Goal: Information Seeking & Learning: Understand process/instructions

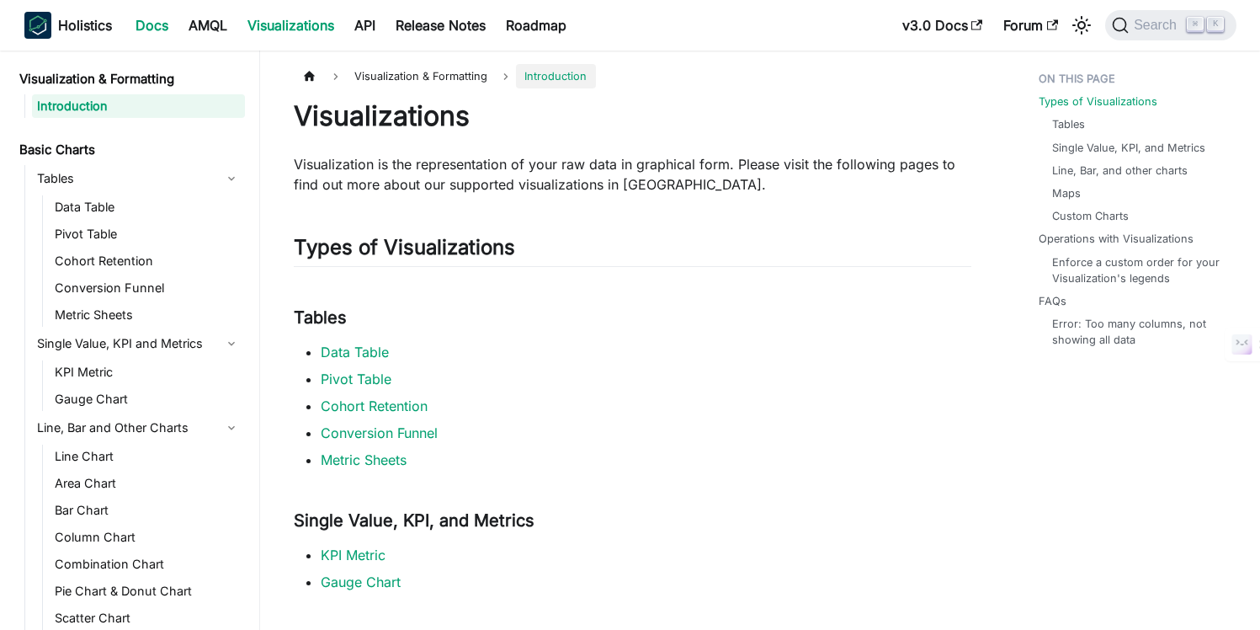
click at [144, 22] on link "Docs" at bounding box center [151, 25] width 53 height 27
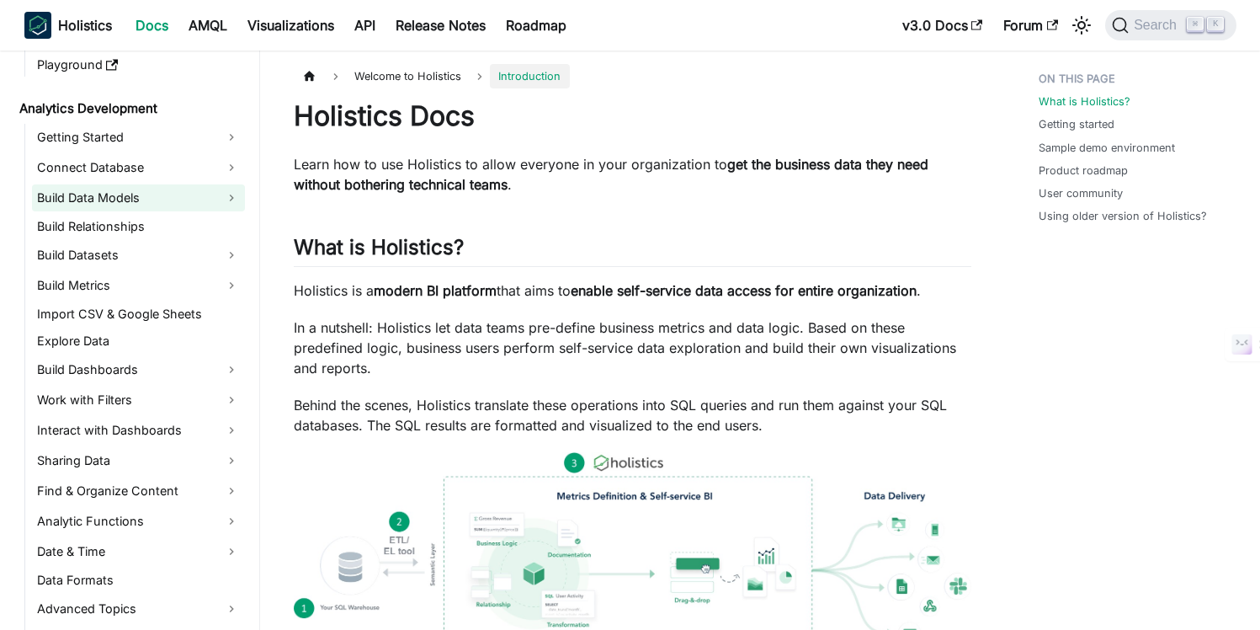
scroll to position [237, 0]
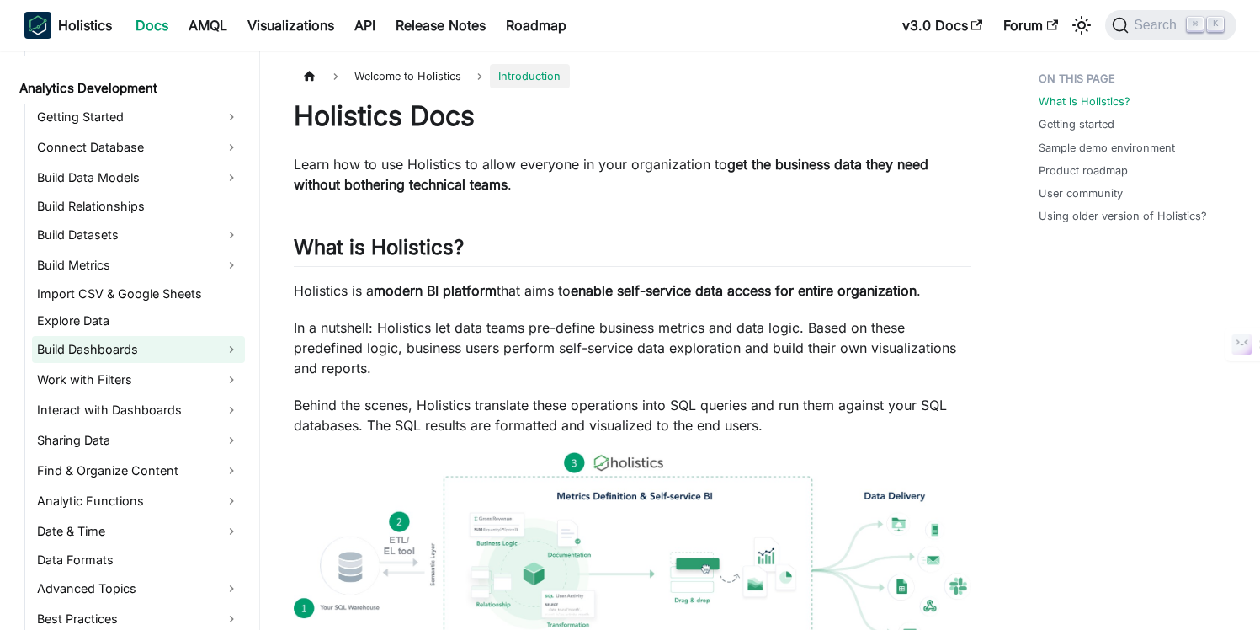
click at [97, 343] on link "Build Dashboards" at bounding box center [138, 349] width 213 height 27
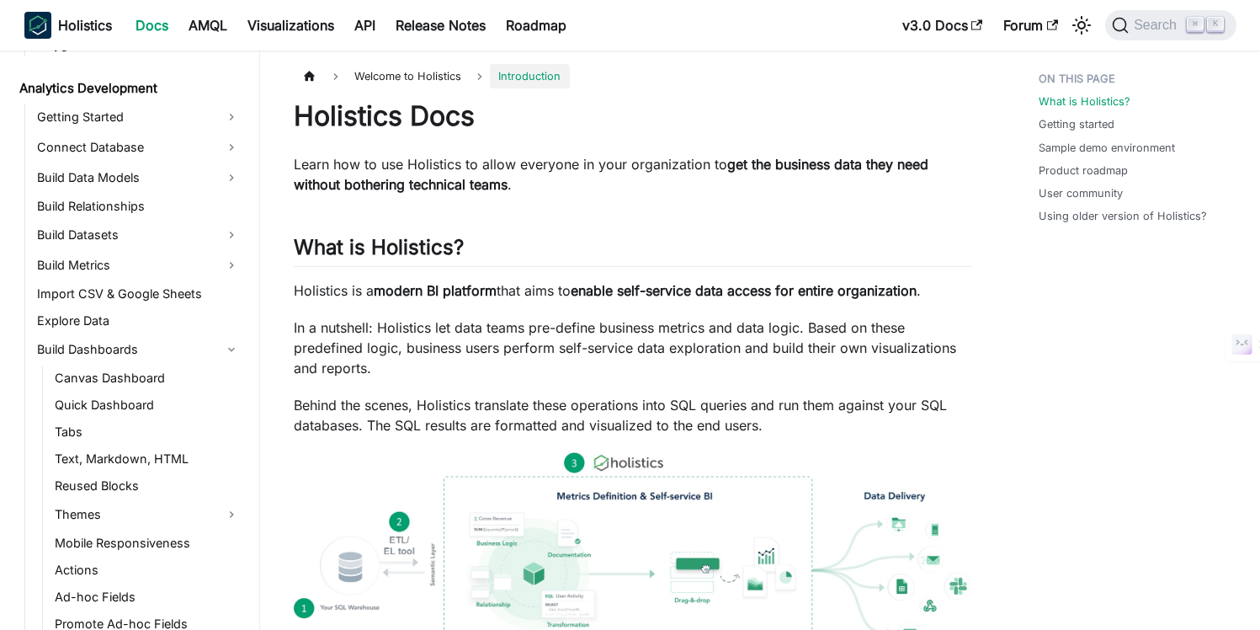
click at [78, 377] on link "Canvas Dashboard" at bounding box center [147, 378] width 195 height 24
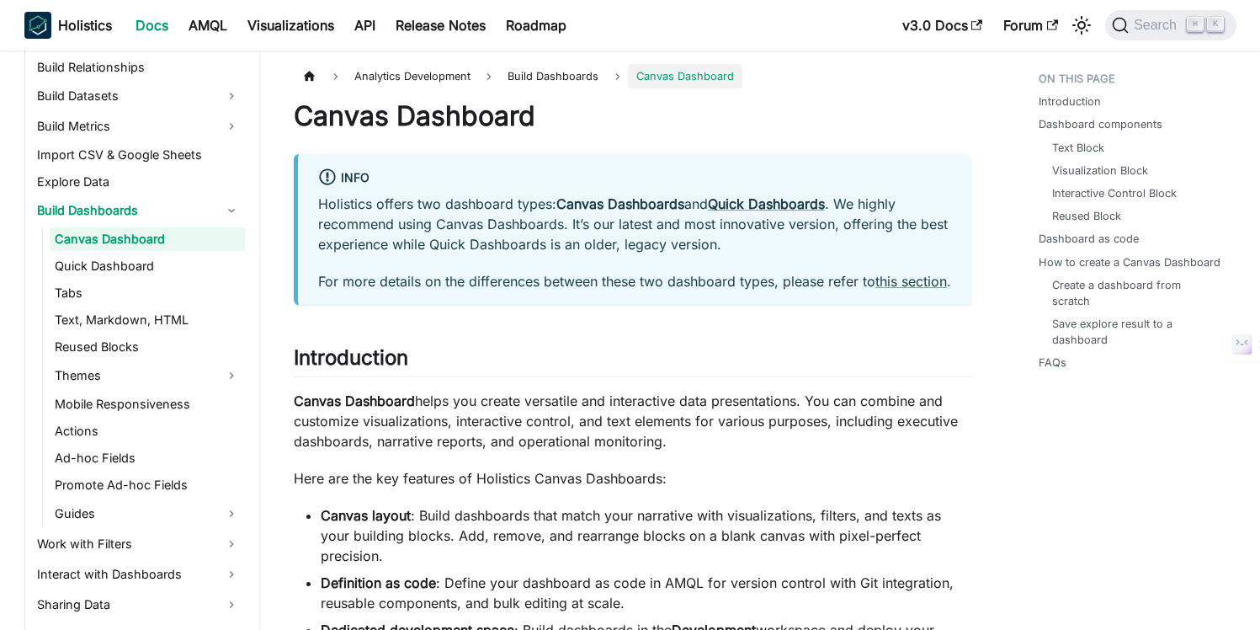
scroll to position [407, 0]
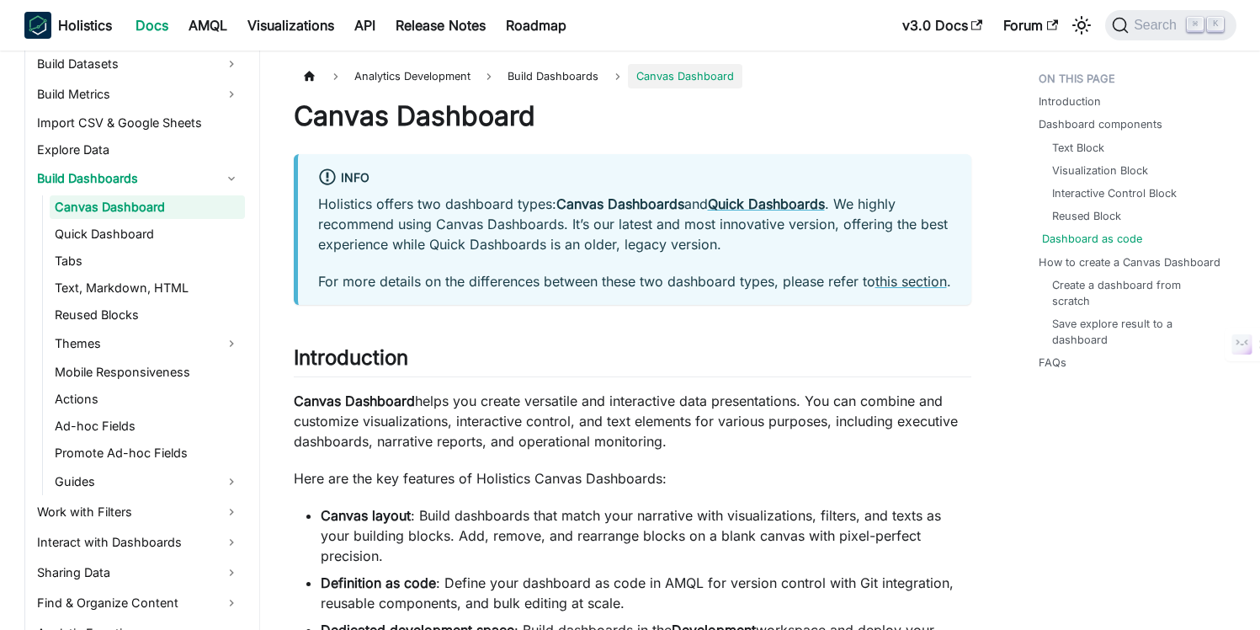
click at [1080, 242] on link "Dashboard as code" at bounding box center [1092, 239] width 100 height 16
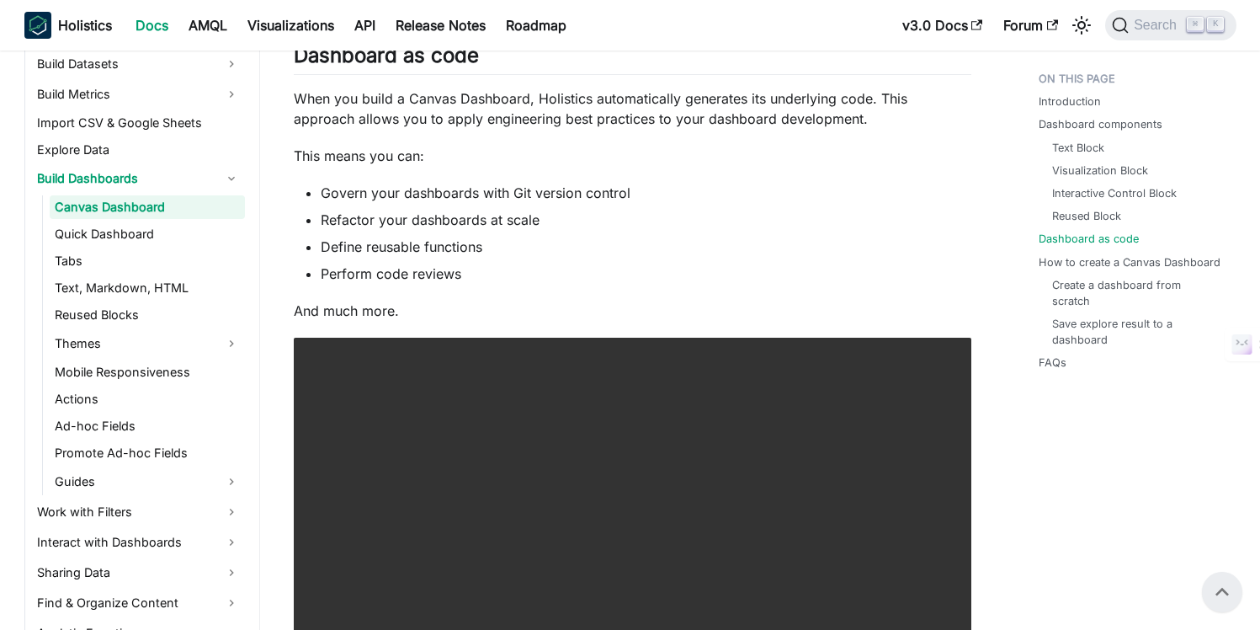
scroll to position [3547, 0]
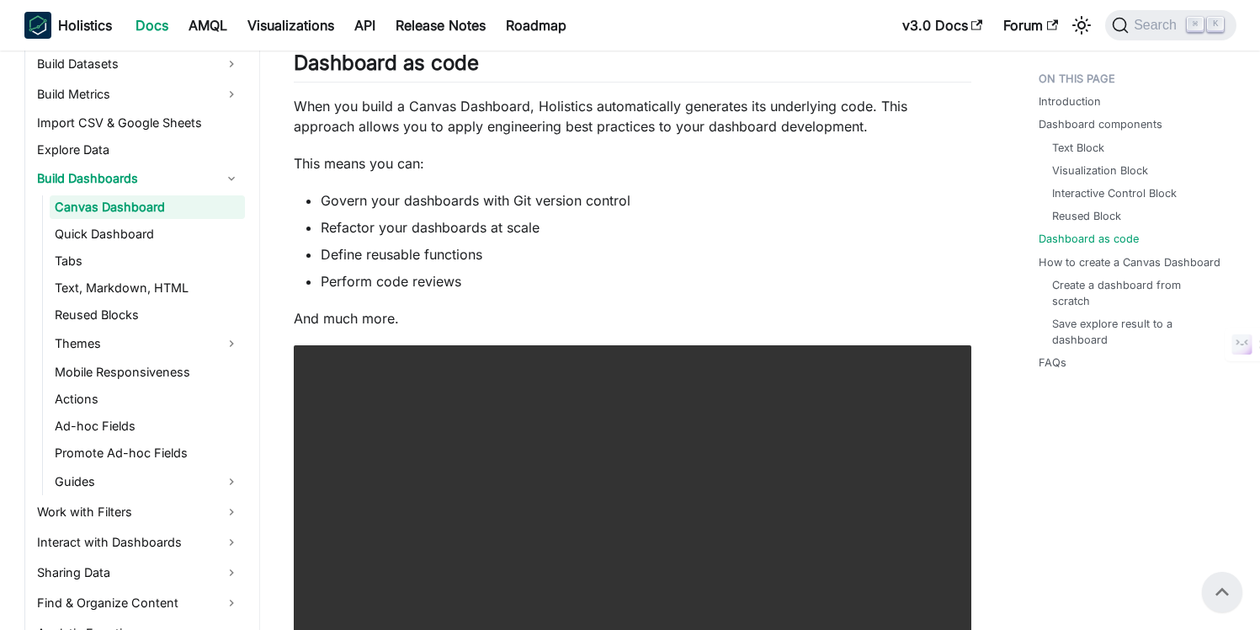
click at [750, 237] on li "Refactor your dashboards at scale" at bounding box center [646, 227] width 651 height 20
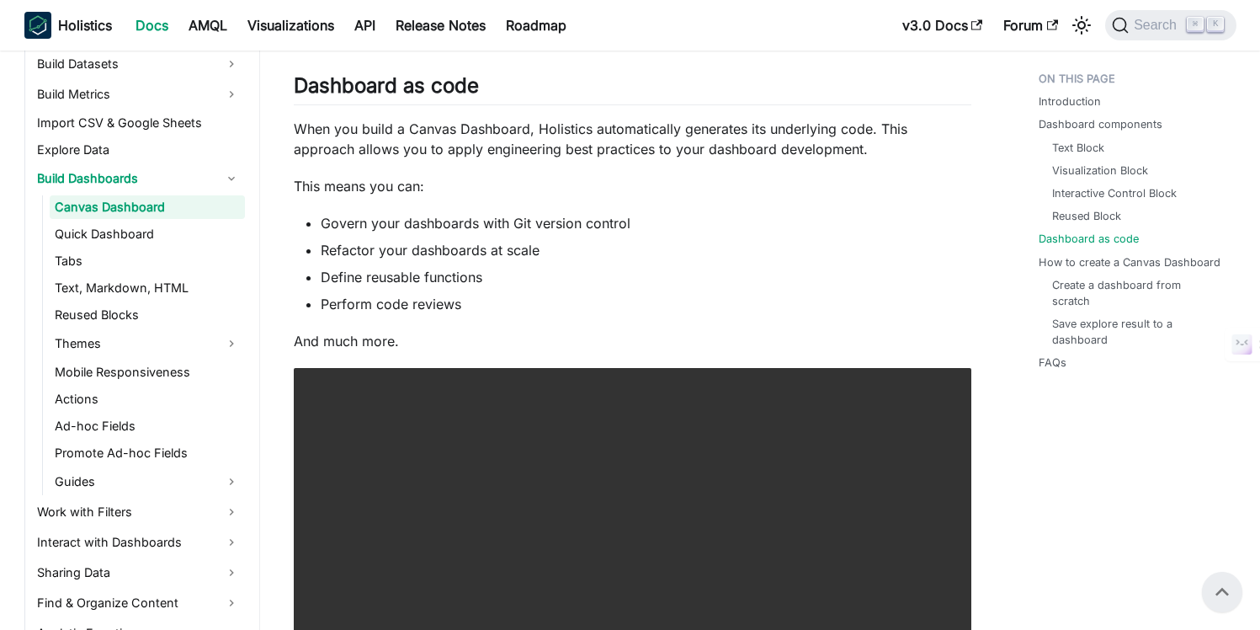
scroll to position [3511, 0]
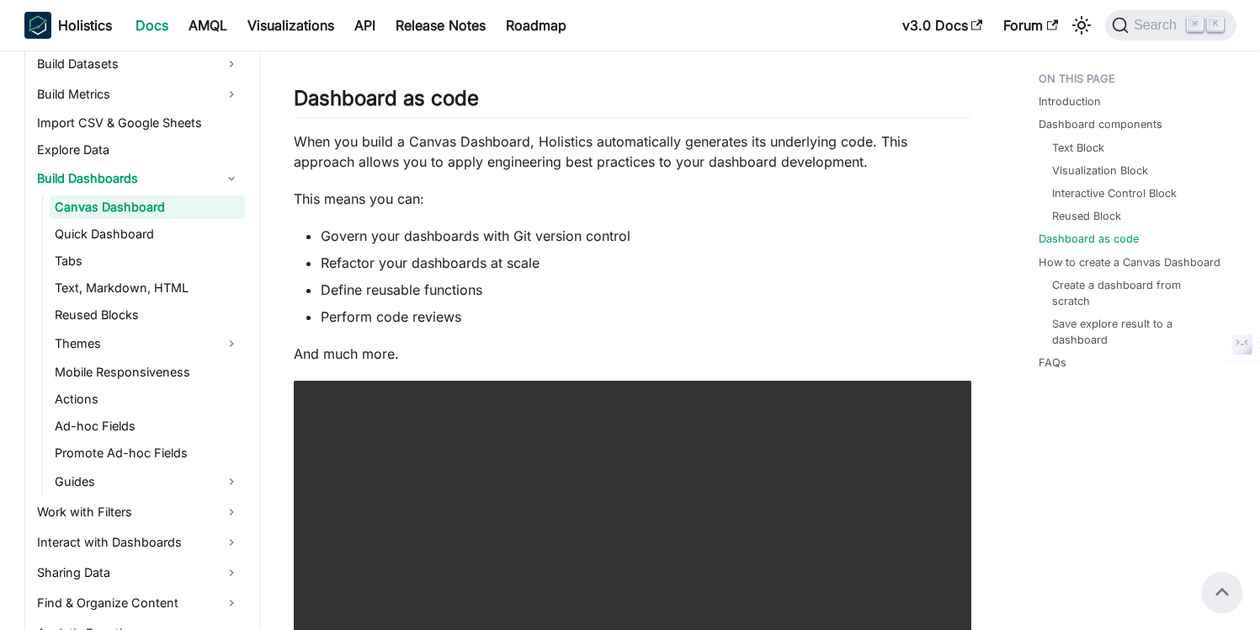
click at [880, 272] on ul "Govern your dashboards with Git version control Refactor your dashboards at sca…" at bounding box center [633, 276] width 678 height 101
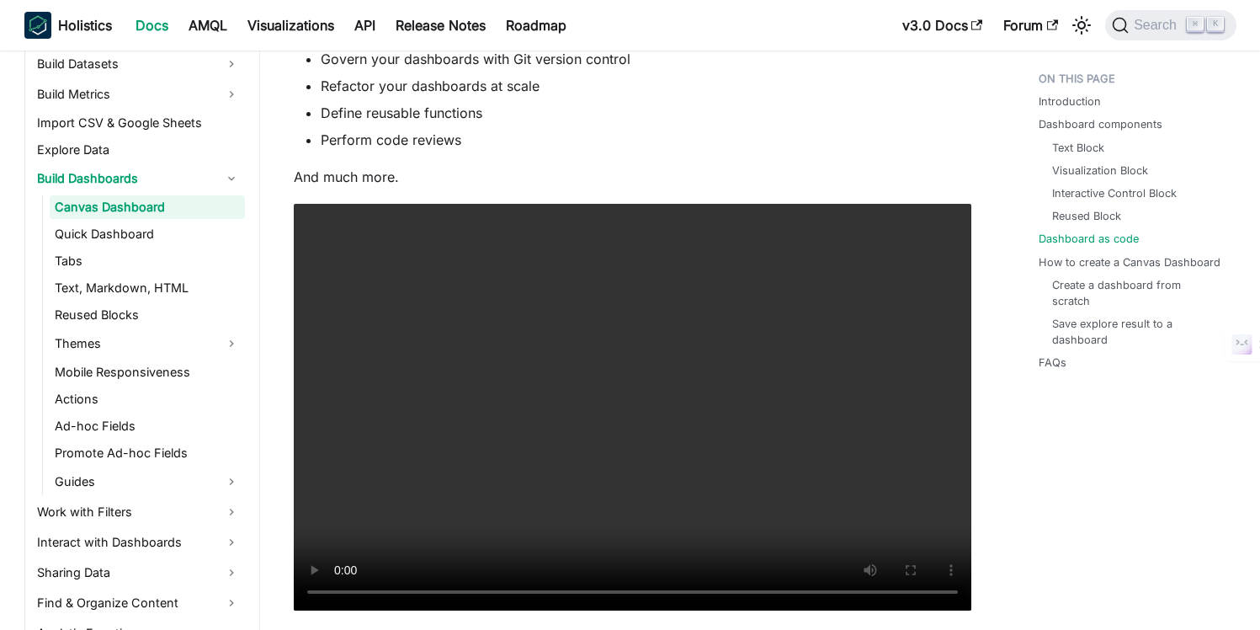
scroll to position [3725, 0]
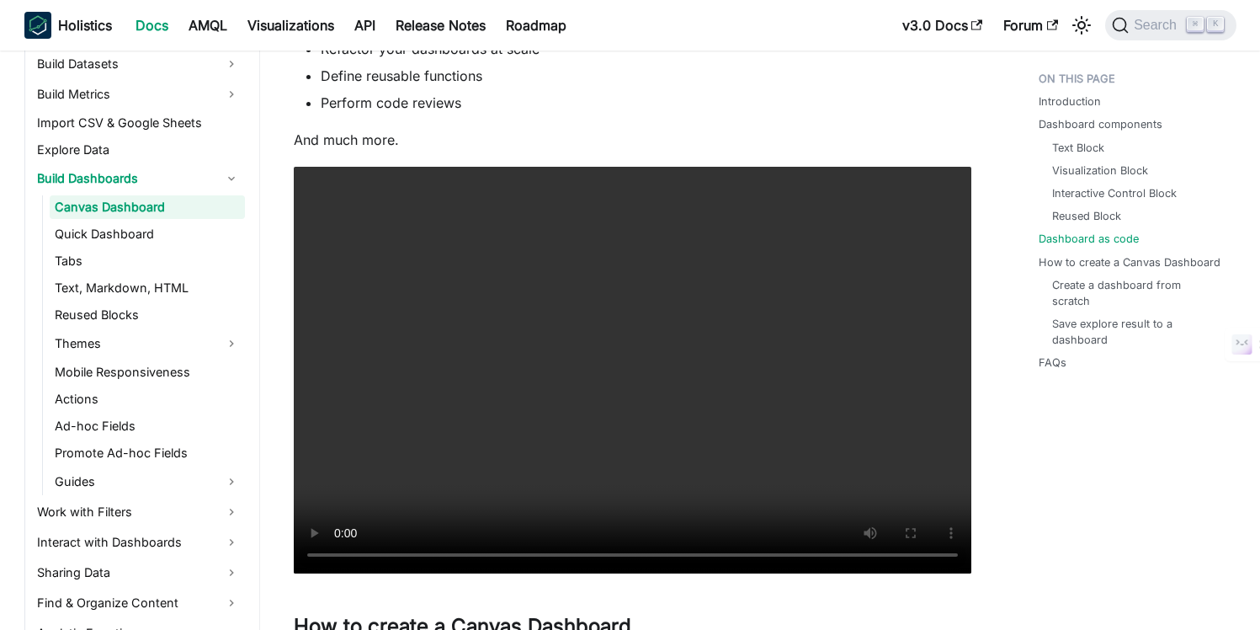
click at [1011, 461] on div "Introduction Dashboard components Text Block Visualization Block Interactive Co…" at bounding box center [1129, 139] width 248 height 7601
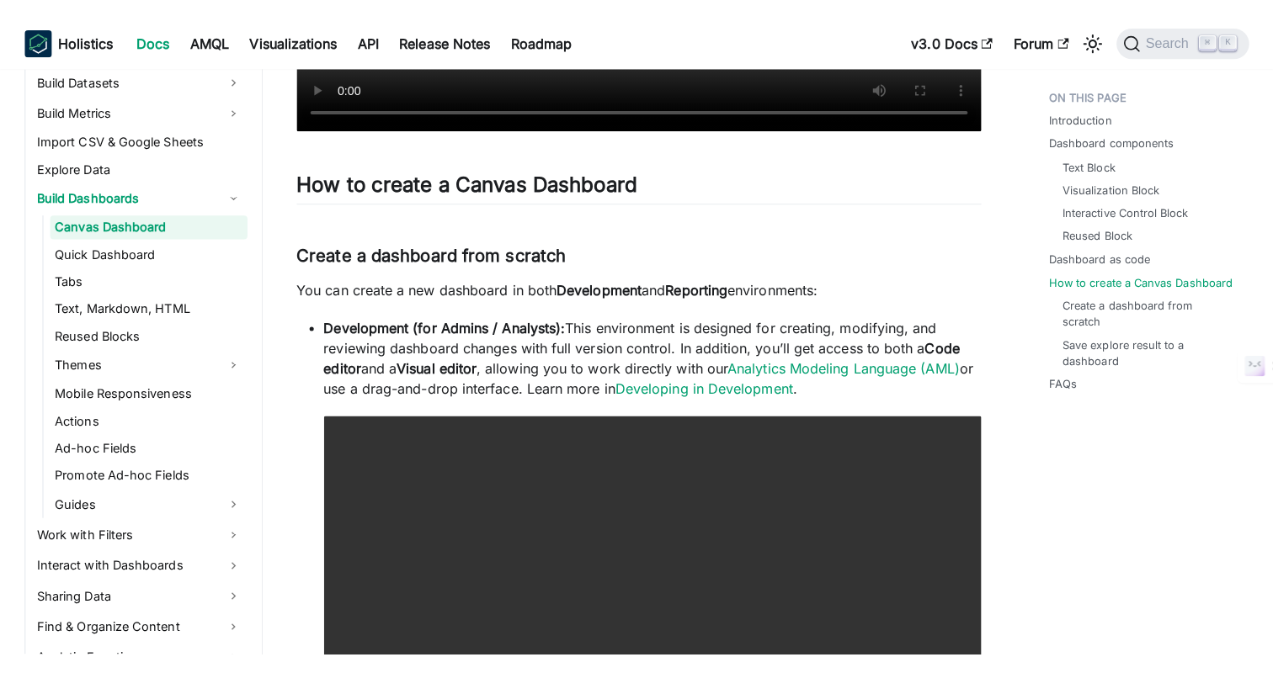
scroll to position [4409, 0]
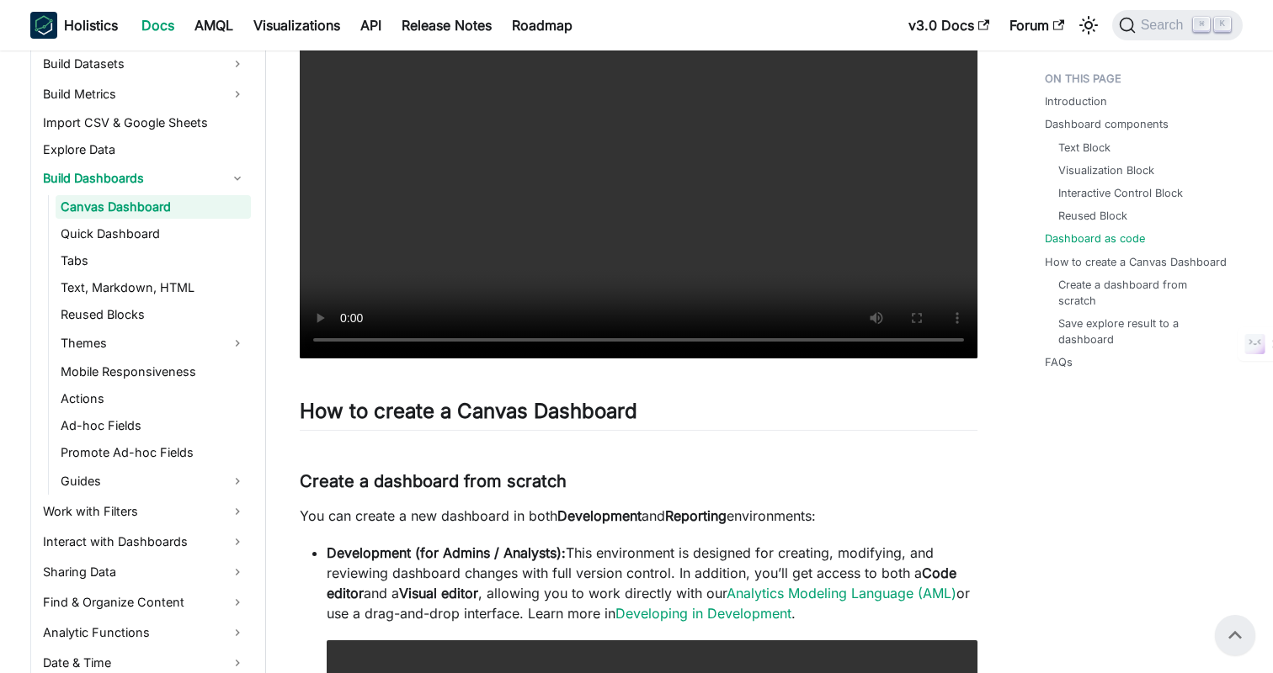
scroll to position [3792, 0]
